Goal: Task Accomplishment & Management: Use online tool/utility

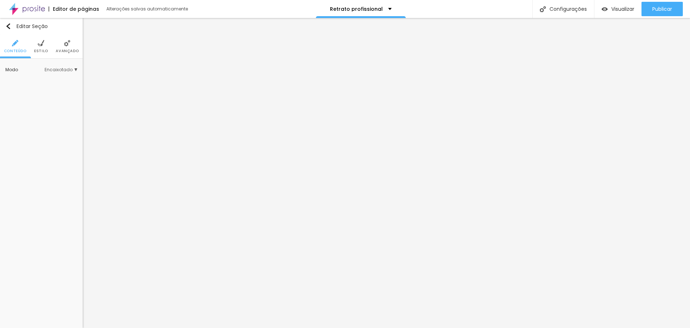
click at [46, 51] on span "Estilo" at bounding box center [41, 51] width 14 height 4
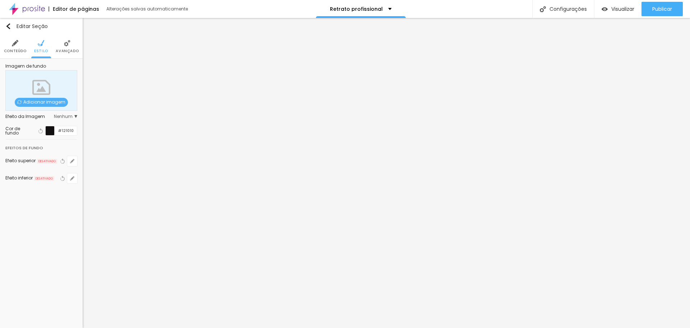
click at [13, 50] on span "Conteúdo" at bounding box center [15, 51] width 23 height 4
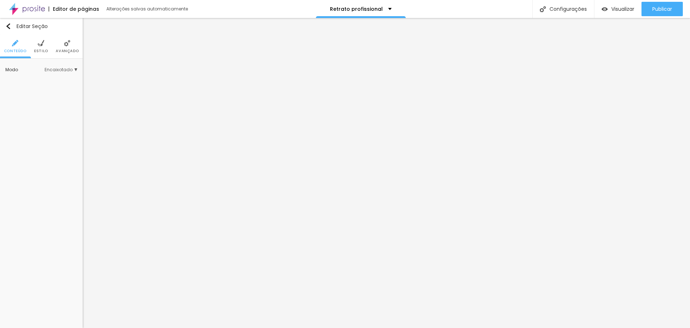
click at [68, 75] on div "Modo Encaixotado Encaixotado Completo" at bounding box center [41, 70] width 83 height 22
click at [71, 69] on span "Encaixotado" at bounding box center [61, 70] width 33 height 4
click at [46, 89] on span "Completo" at bounding box center [38, 90] width 22 height 6
click at [659, 8] on span "Publicar" at bounding box center [662, 9] width 20 height 6
click at [45, 51] on span "Estilo" at bounding box center [41, 51] width 14 height 4
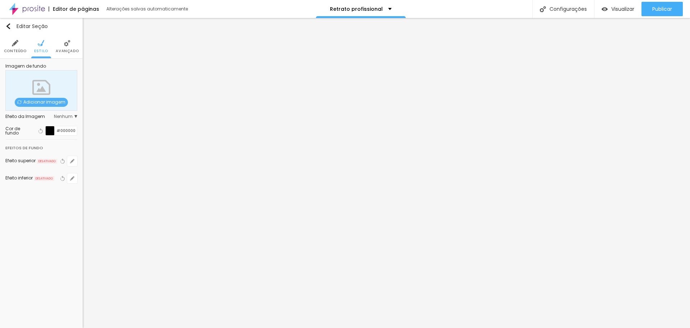
click at [62, 46] on li "Avançado" at bounding box center [67, 47] width 23 height 24
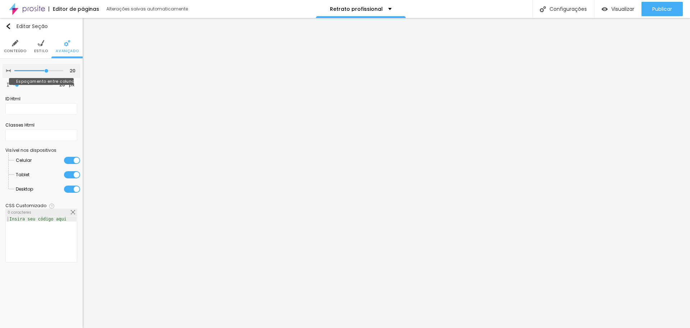
type input "15"
type input "10"
type input "5"
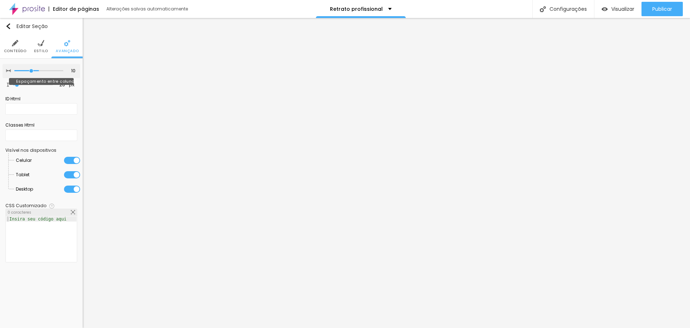
type input "5"
type input "0"
drag, startPoint x: 43, startPoint y: 70, endPoint x: 0, endPoint y: 71, distance: 42.8
type input "0"
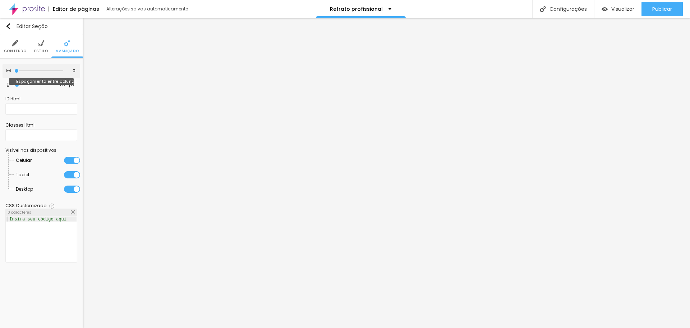
click at [14, 71] on input "range" at bounding box center [38, 71] width 49 height 4
type input "0"
drag, startPoint x: 18, startPoint y: 86, endPoint x: 0, endPoint y: 86, distance: 18.0
type input "0"
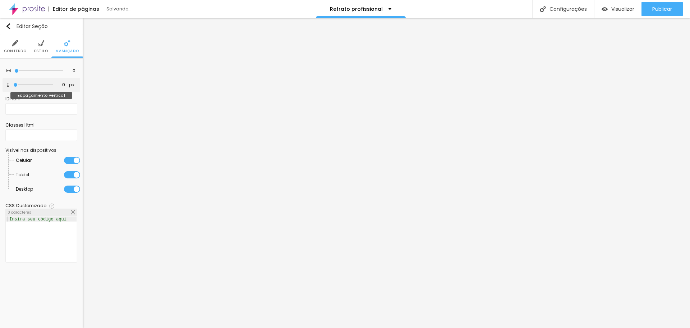
click at [13, 86] on input "range" at bounding box center [33, 85] width 40 height 4
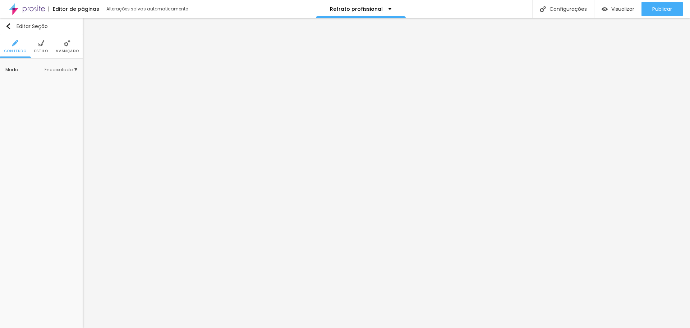
click at [66, 49] on span "Avançado" at bounding box center [67, 51] width 23 height 4
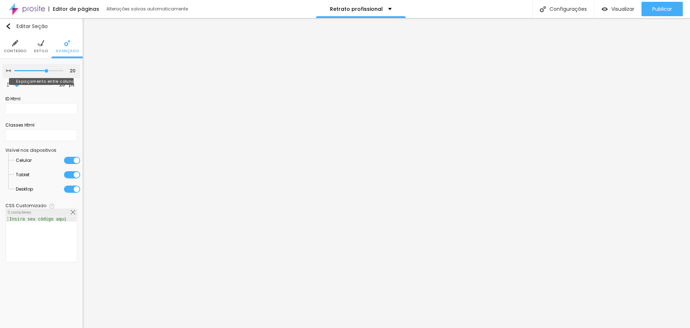
type input "15"
type input "10"
type input "5"
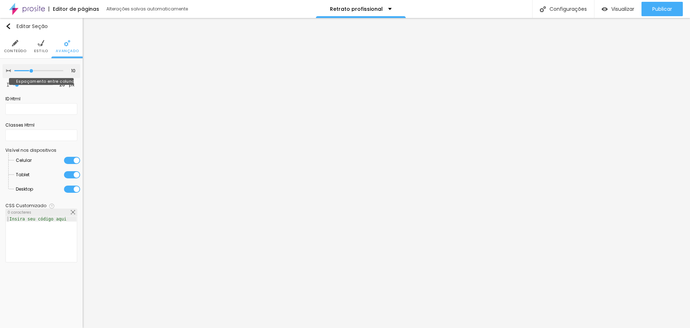
type input "5"
type input "0"
drag, startPoint x: 30, startPoint y: 70, endPoint x: 0, endPoint y: 70, distance: 30.2
type input "0"
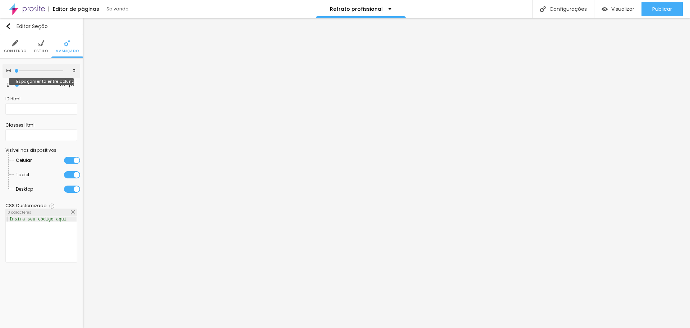
click at [14, 70] on input "range" at bounding box center [38, 71] width 49 height 4
type input "0"
drag, startPoint x: 18, startPoint y: 84, endPoint x: 1, endPoint y: 86, distance: 16.2
type input "0"
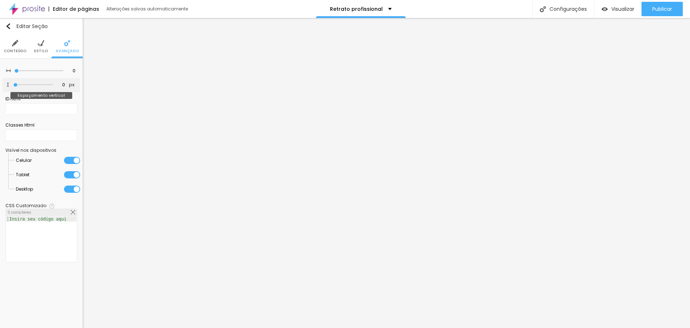
click at [13, 86] on input "range" at bounding box center [33, 85] width 40 height 4
click at [7, 28] on img "button" at bounding box center [8, 26] width 6 height 6
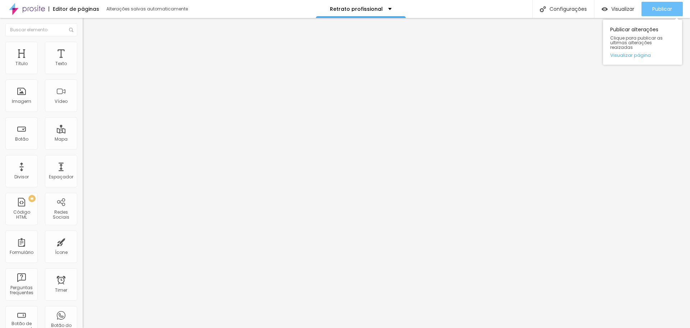
click at [666, 5] on div "Publicar" at bounding box center [662, 9] width 20 height 14
